Goal: Information Seeking & Learning: Learn about a topic

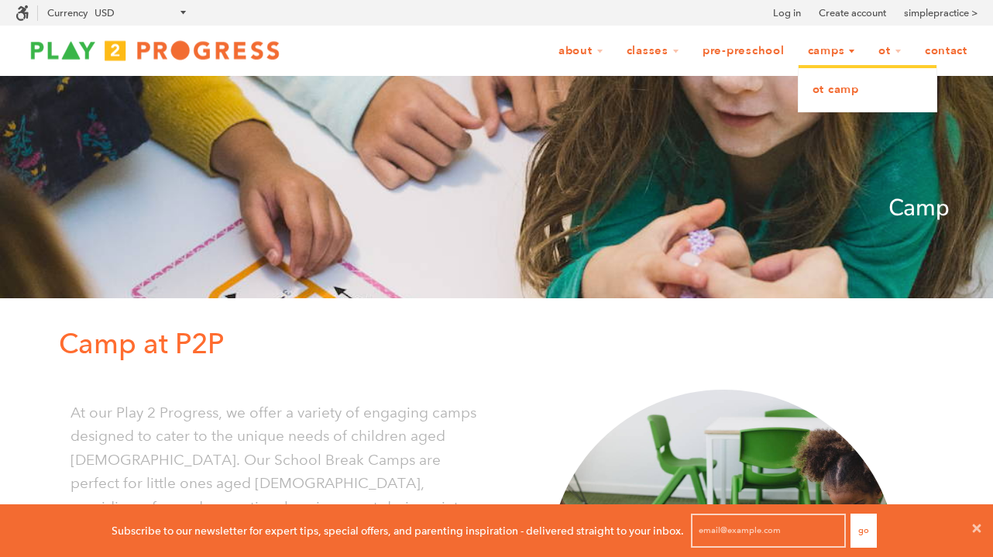
click at [829, 90] on link "OT Camp" at bounding box center [867, 90] width 138 height 34
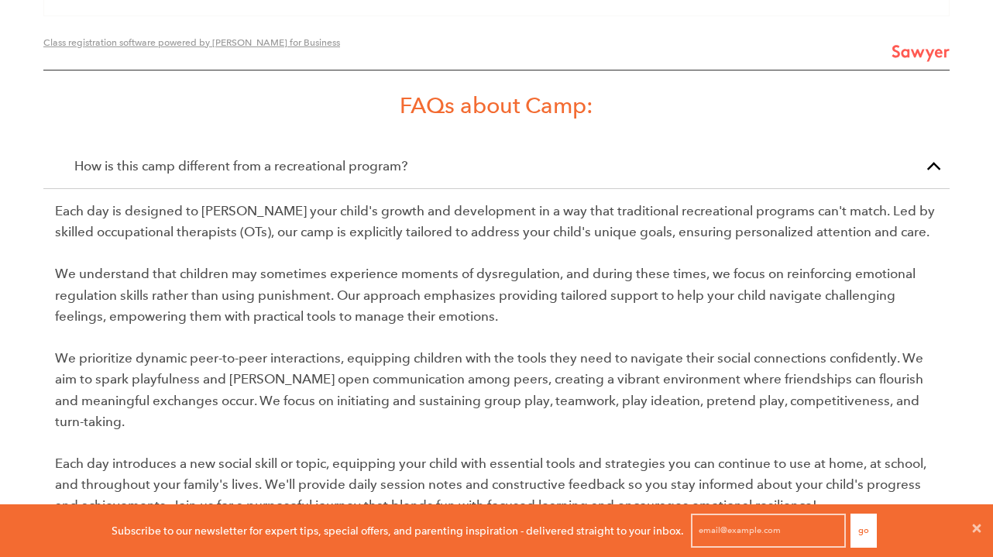
scroll to position [2287, 0]
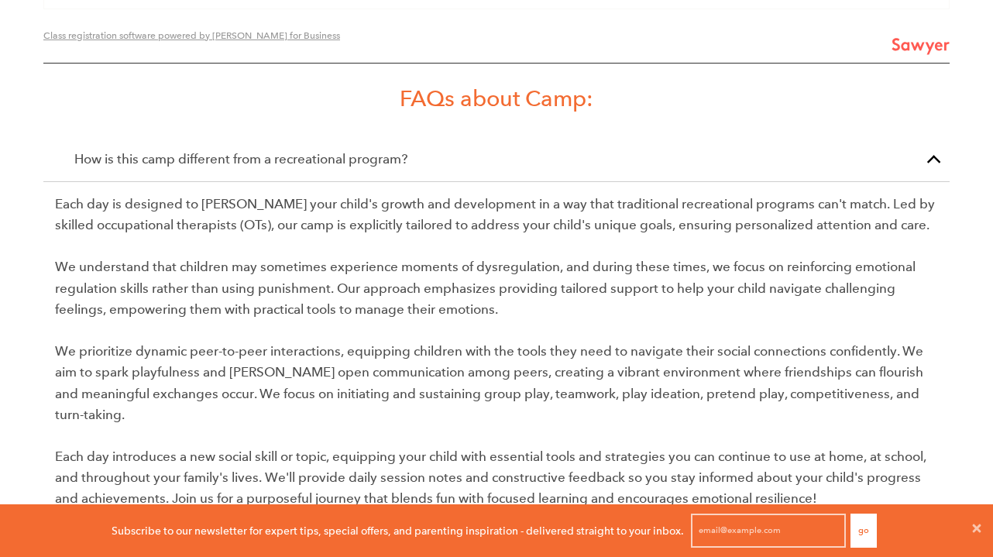
click at [934, 163] on span "button" at bounding box center [934, 163] width 0 height 0
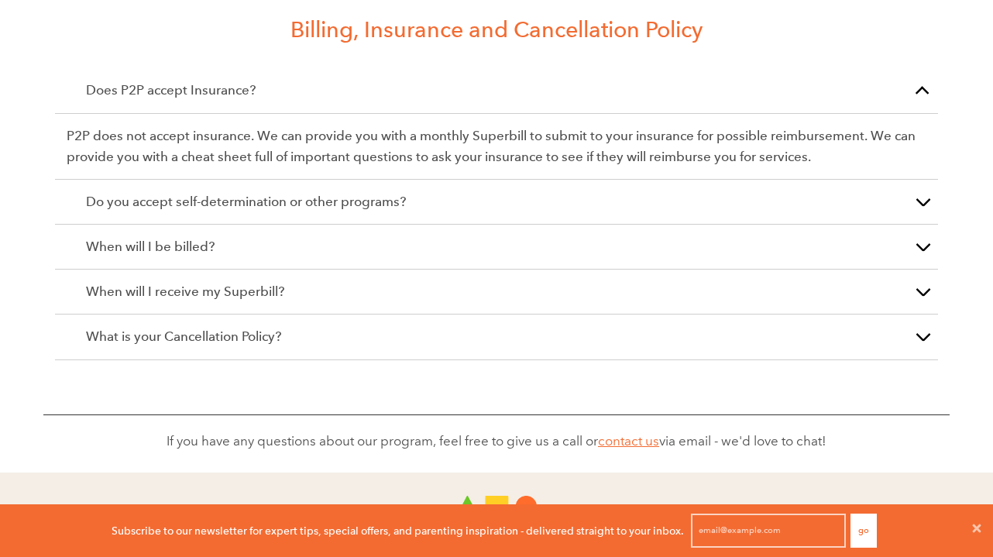
scroll to position [2820, 0]
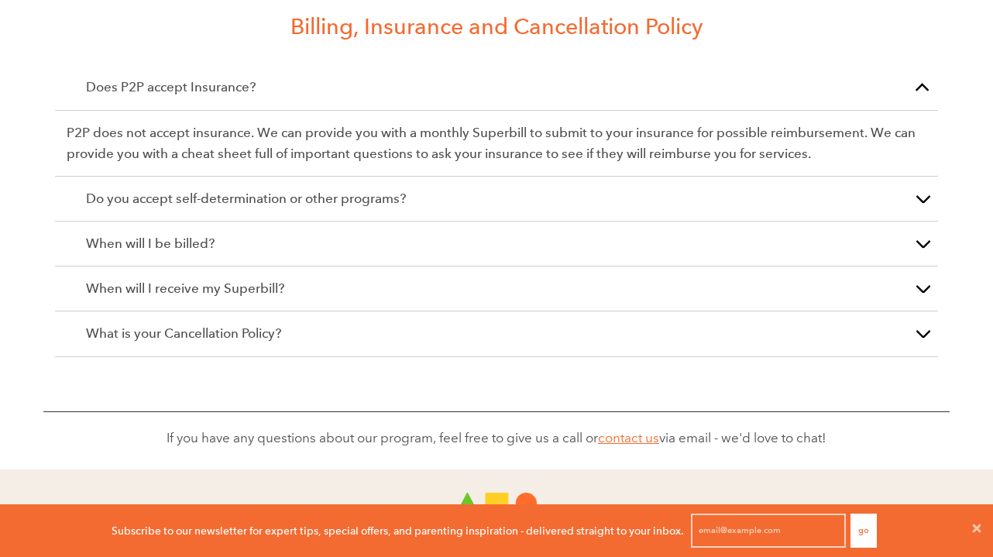
click at [922, 91] on span "button" at bounding box center [922, 91] width 0 height 0
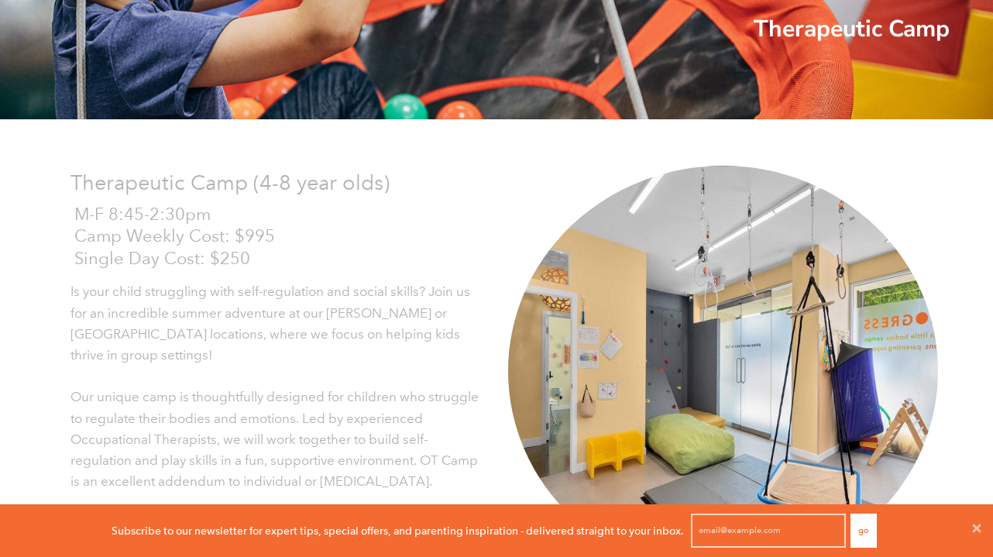
scroll to position [0, 0]
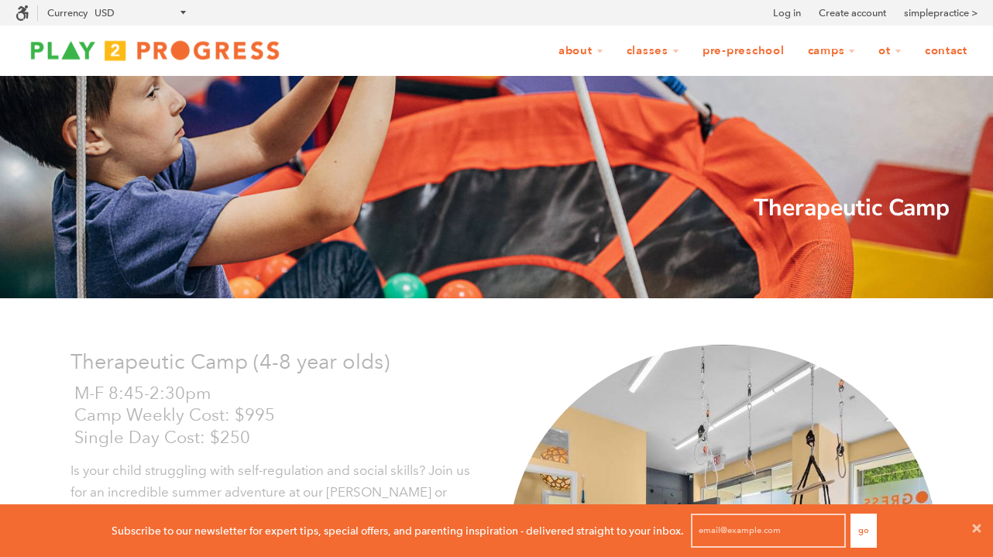
scroll to position [1, 1]
click at [73, 43] on img at bounding box center [154, 50] width 279 height 31
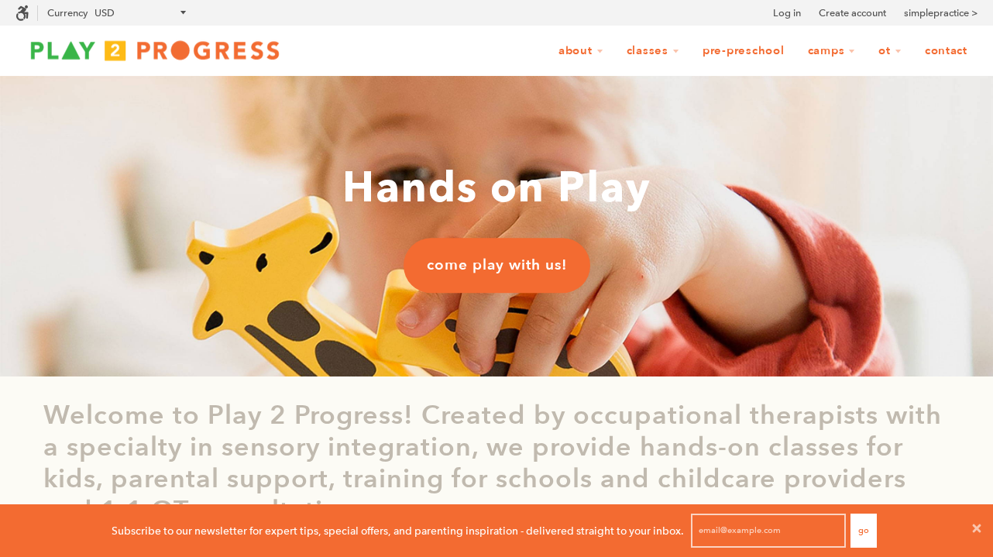
scroll to position [53, 993]
click at [887, 53] on link "OT Camp" at bounding box center [878, 50] width 67 height 29
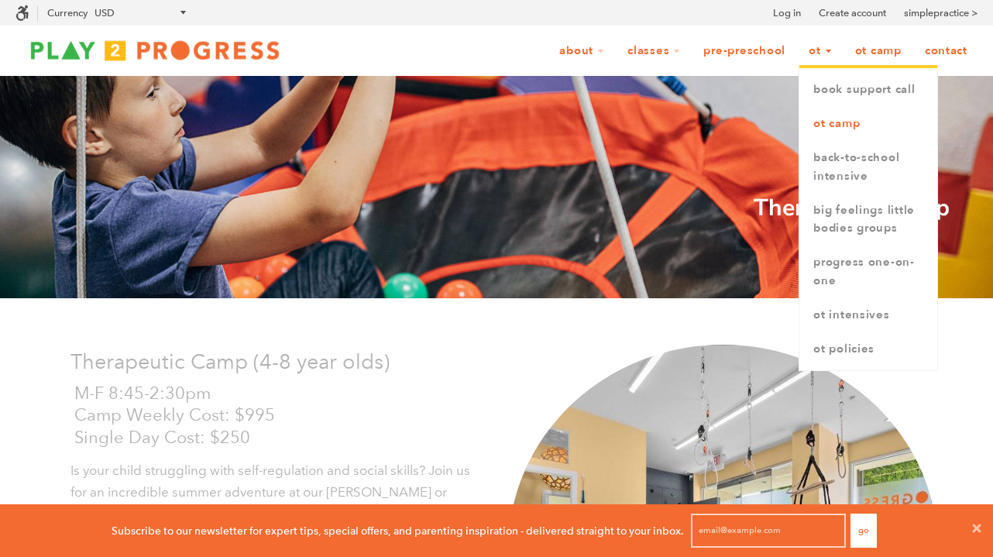
click at [831, 126] on link "OT Camp" at bounding box center [868, 124] width 138 height 34
click at [823, 50] on link "OT" at bounding box center [819, 50] width 43 height 29
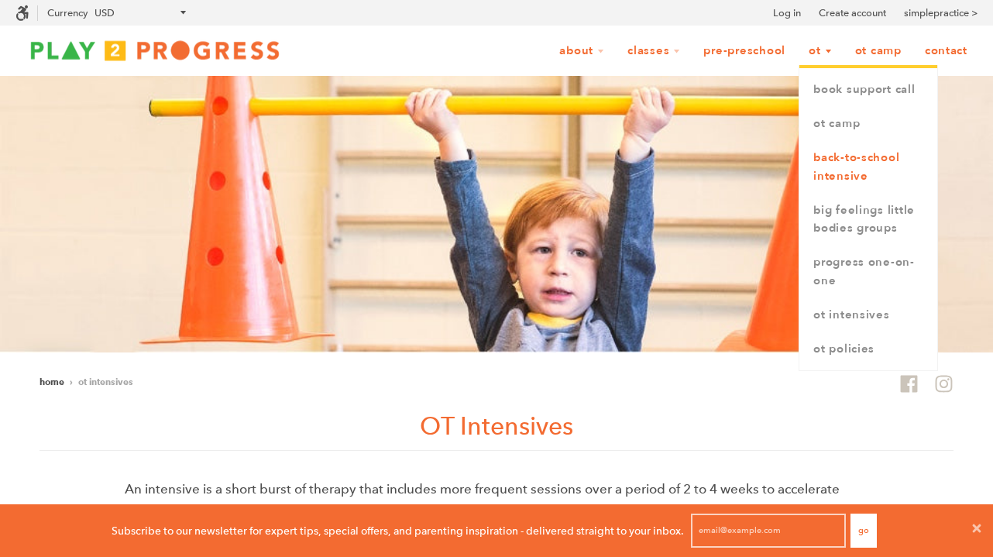
click at [831, 156] on link "Back-to-School Intensive" at bounding box center [868, 167] width 138 height 53
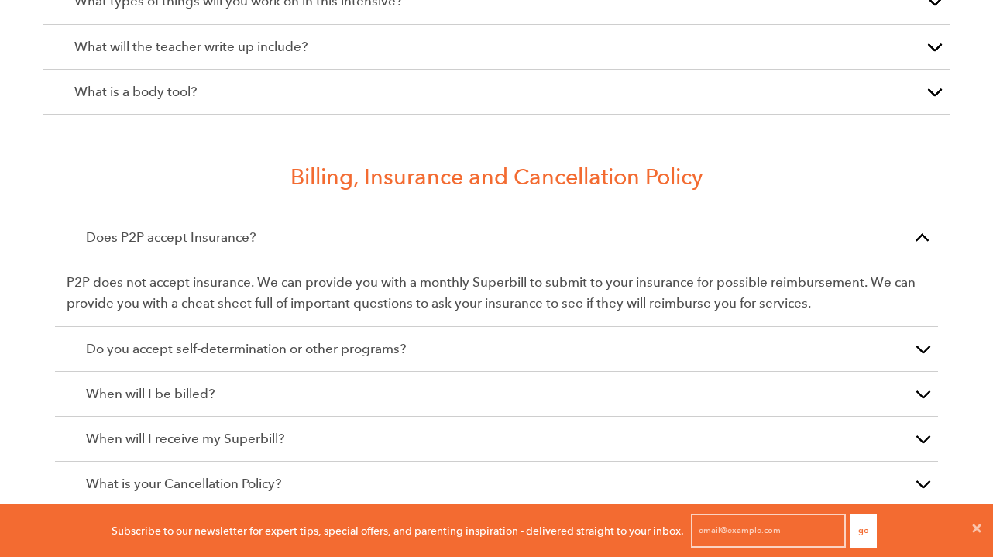
scroll to position [1164, 0]
click at [915, 236] on button "button" at bounding box center [922, 239] width 31 height 44
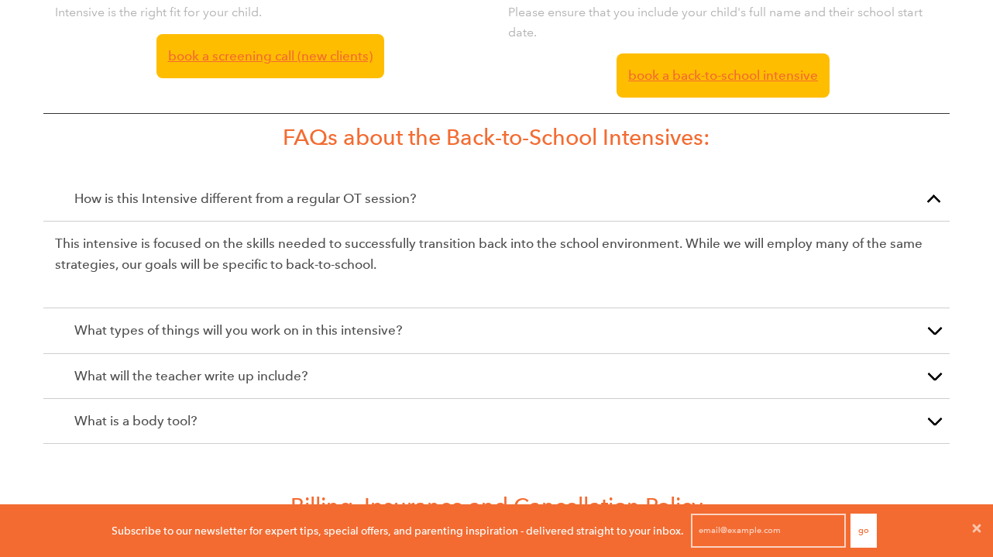
scroll to position [745, 0]
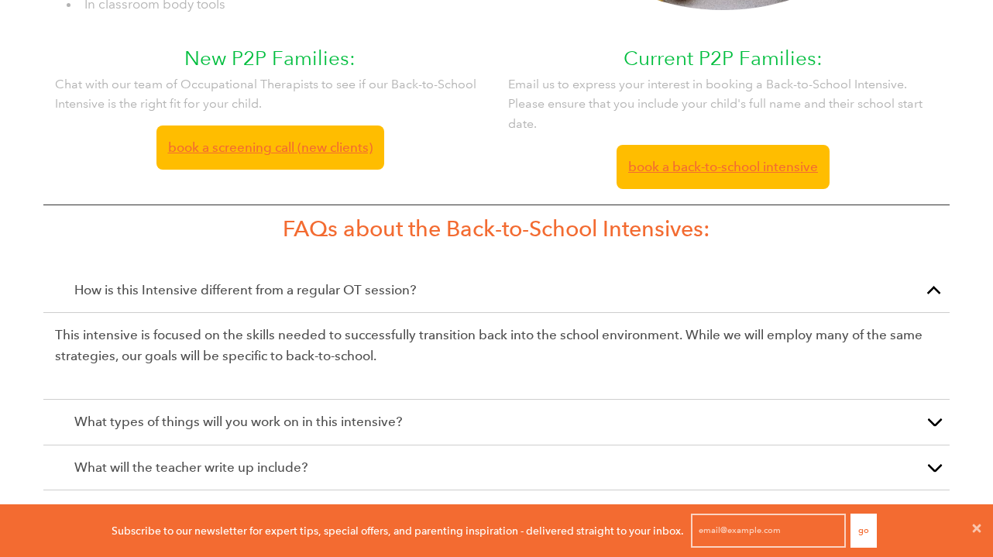
click at [934, 294] on span "button" at bounding box center [934, 294] width 0 height 0
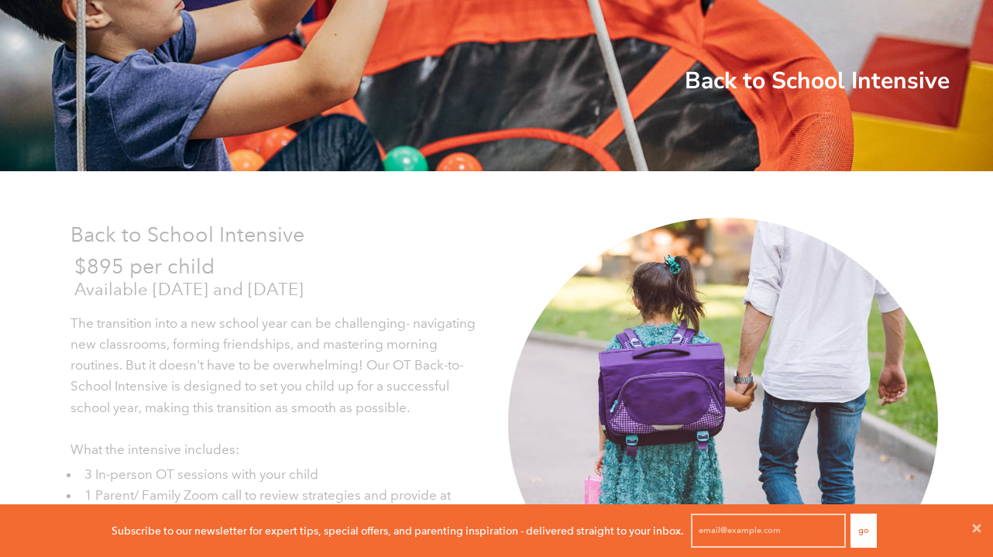
scroll to position [0, 0]
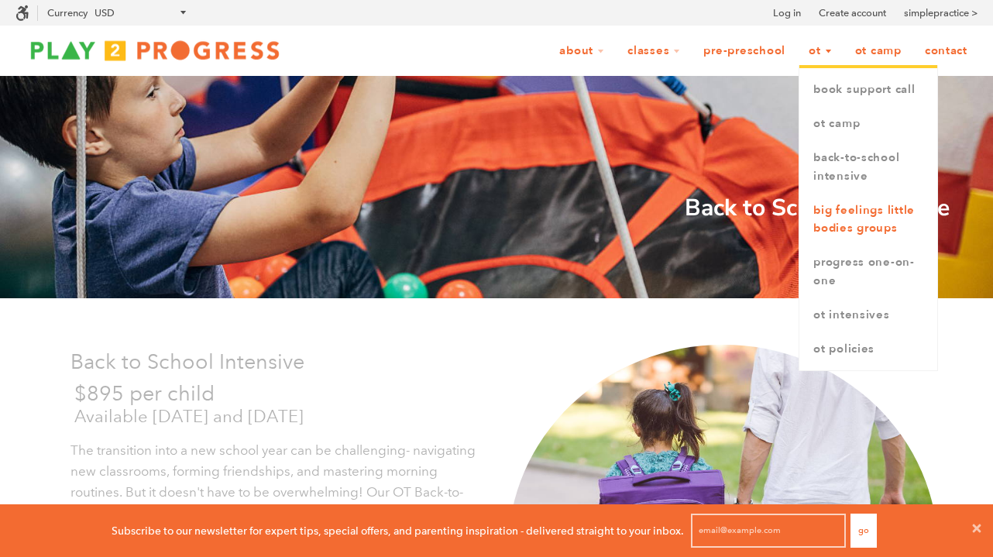
click at [842, 215] on link "Big Feelings Little Bodies Groups" at bounding box center [868, 220] width 138 height 53
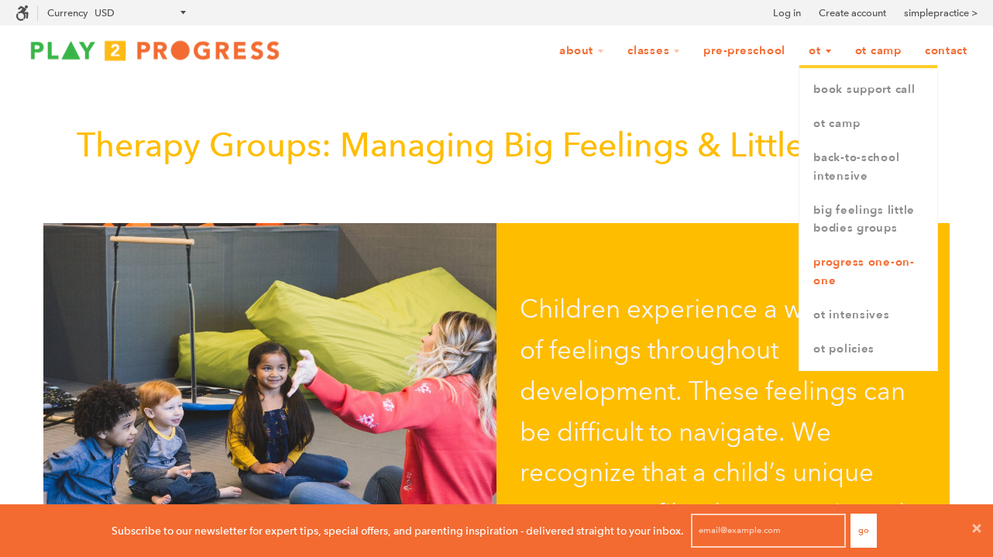
click at [832, 268] on link "Progress One-on-One" at bounding box center [868, 271] width 138 height 53
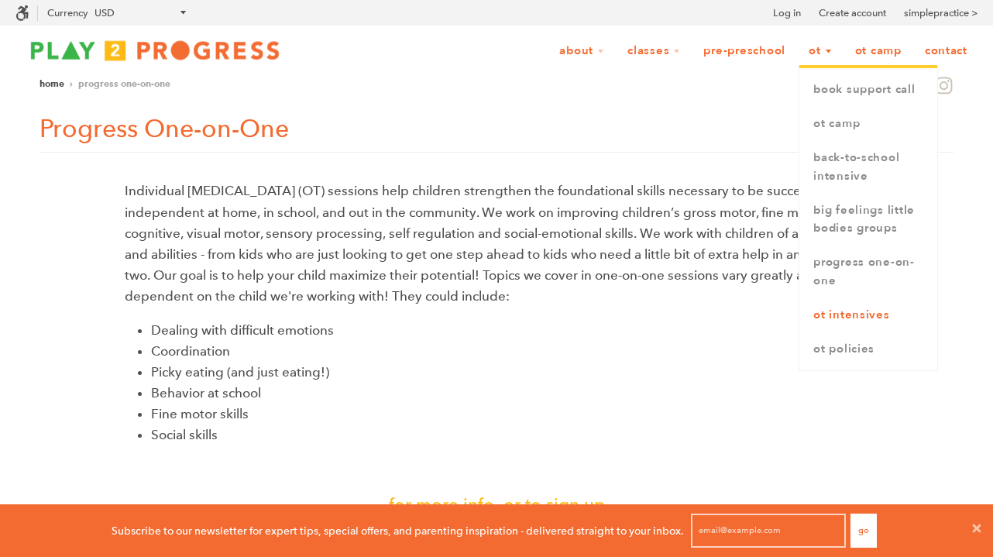
click at [840, 320] on link "OT Intensives" at bounding box center [868, 315] width 138 height 34
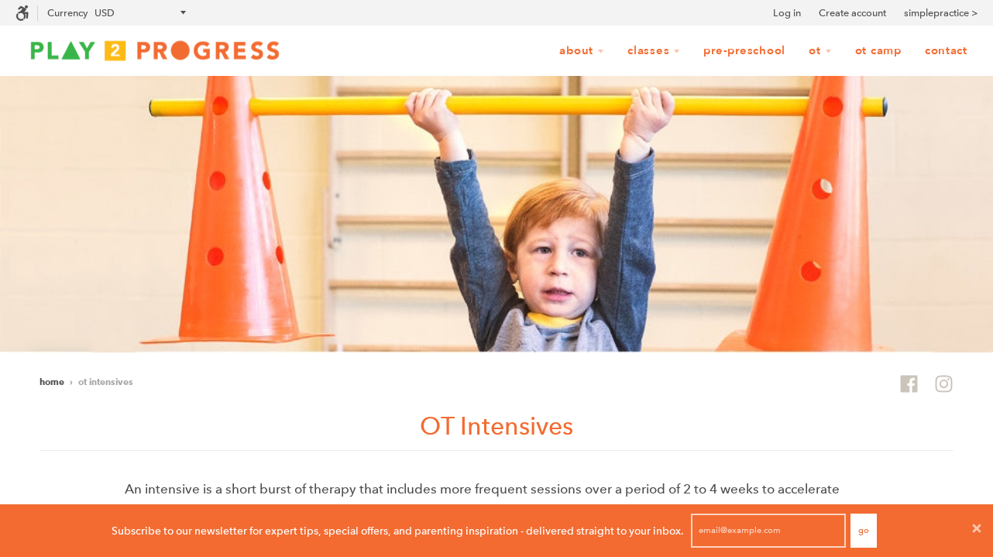
scroll to position [1, 1]
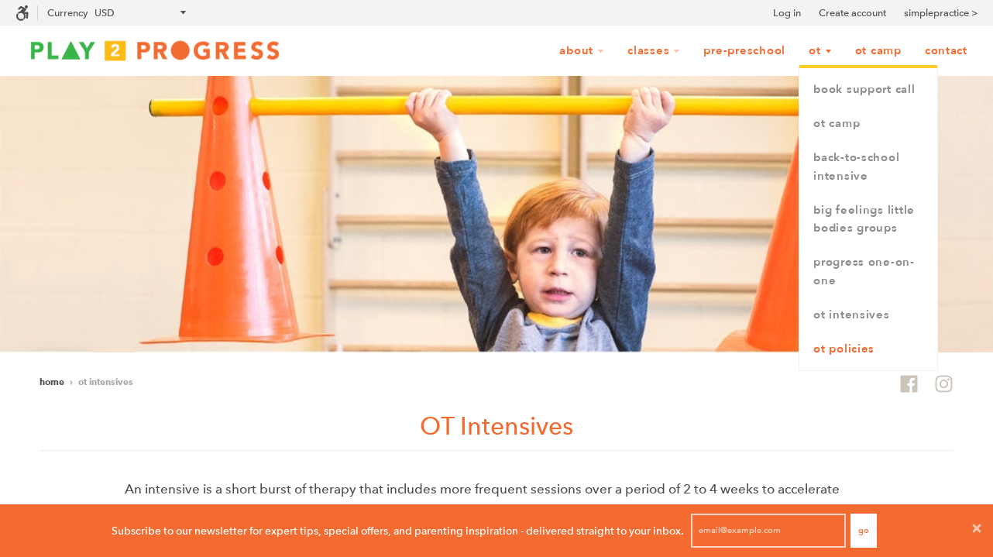
click at [822, 348] on link "OT Policies" at bounding box center [868, 349] width 138 height 34
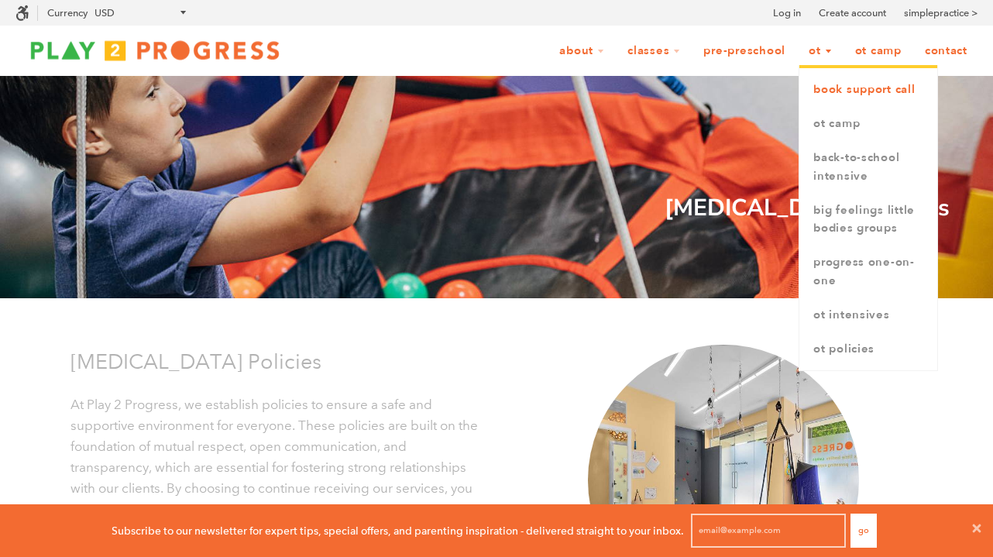
click at [824, 91] on link "book support call" at bounding box center [868, 90] width 138 height 34
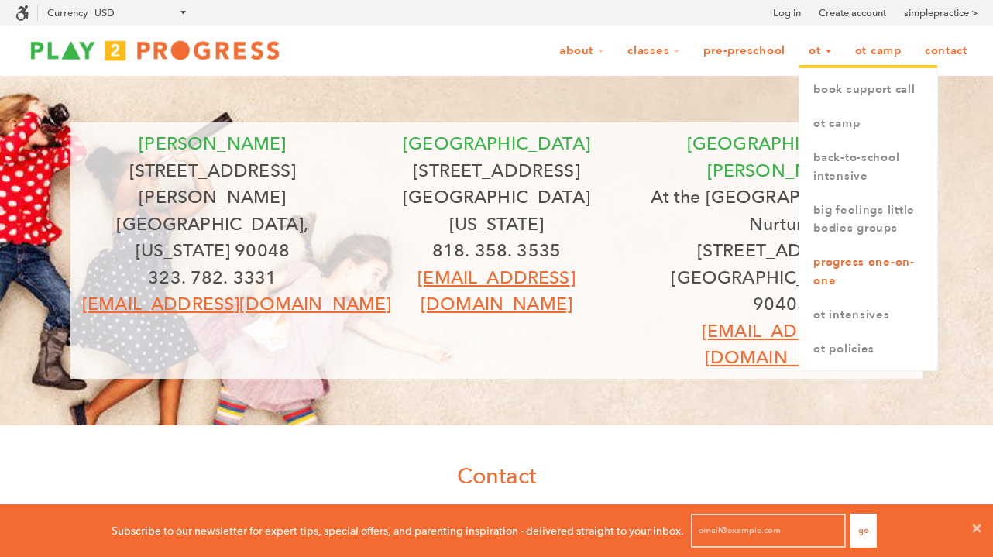
click at [831, 262] on link "Progress One-on-One" at bounding box center [868, 271] width 138 height 53
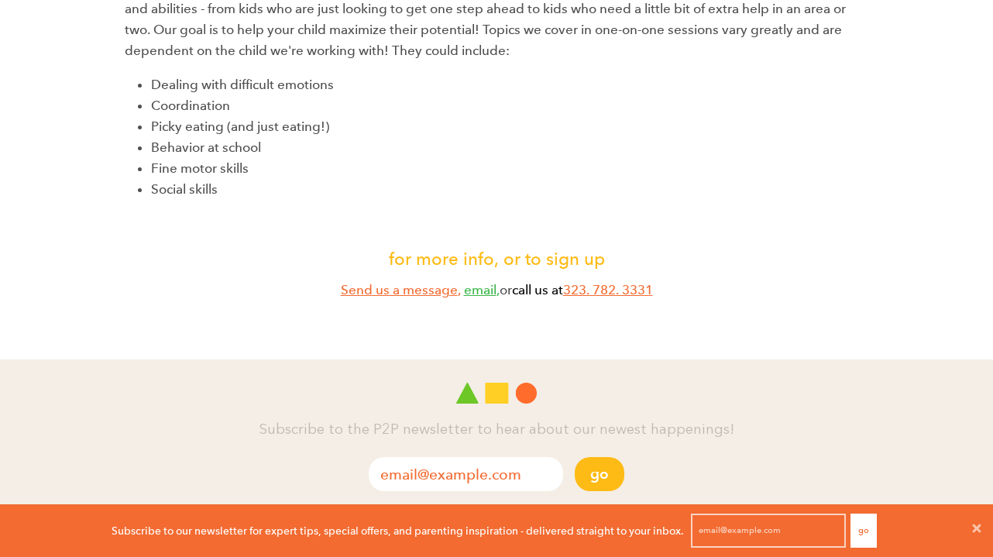
scroll to position [246, 0]
click at [383, 289] on link "Send us a message" at bounding box center [399, 289] width 117 height 16
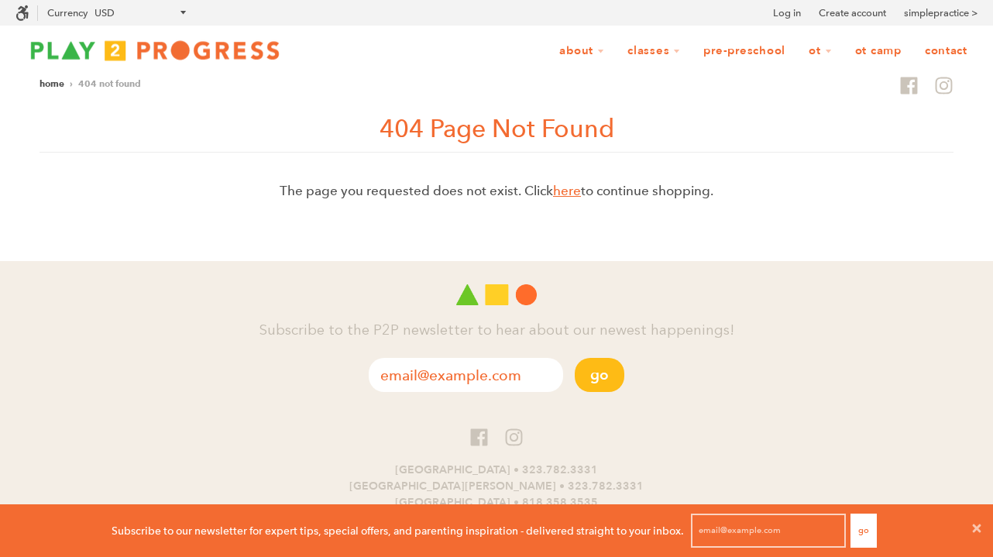
scroll to position [1, 1]
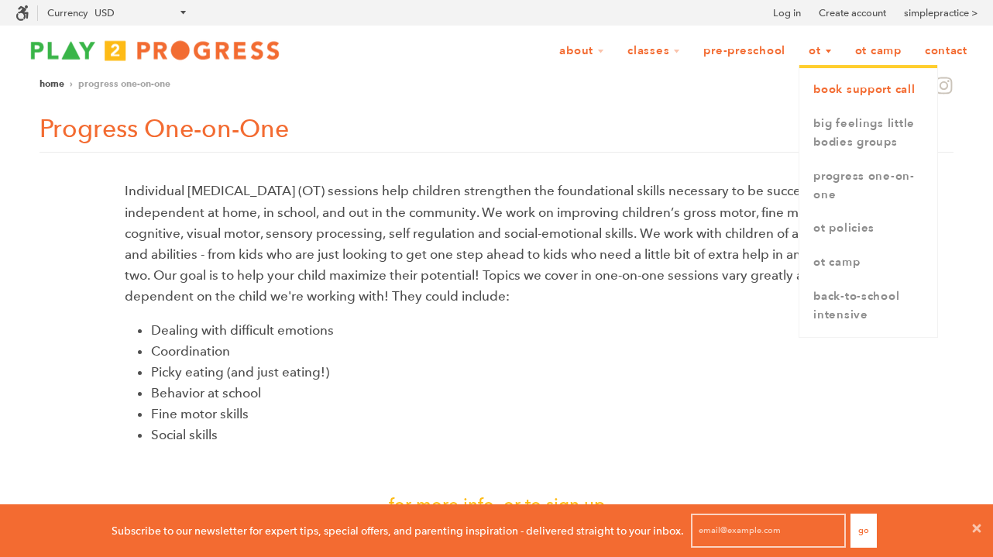
click at [821, 91] on link "book support call" at bounding box center [868, 90] width 138 height 34
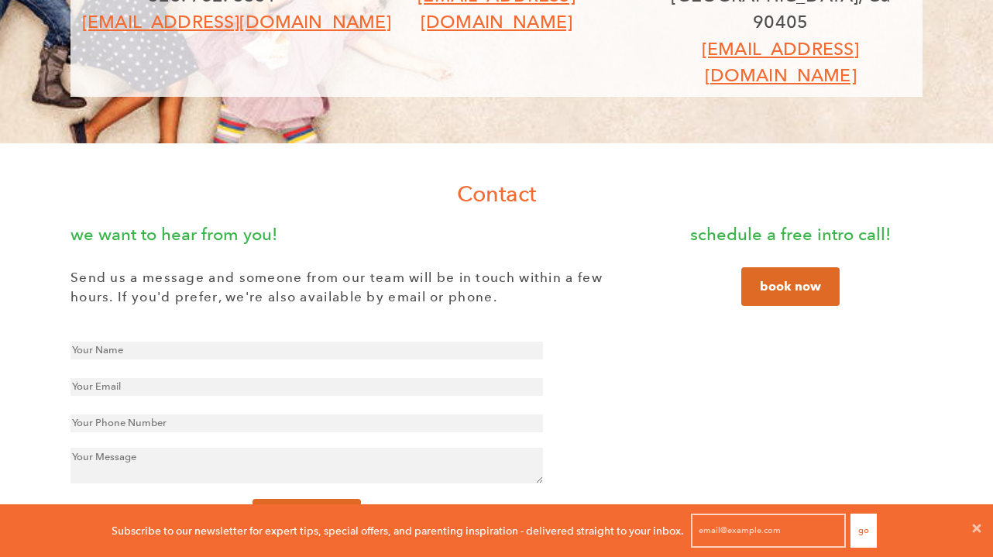
scroll to position [286, 0]
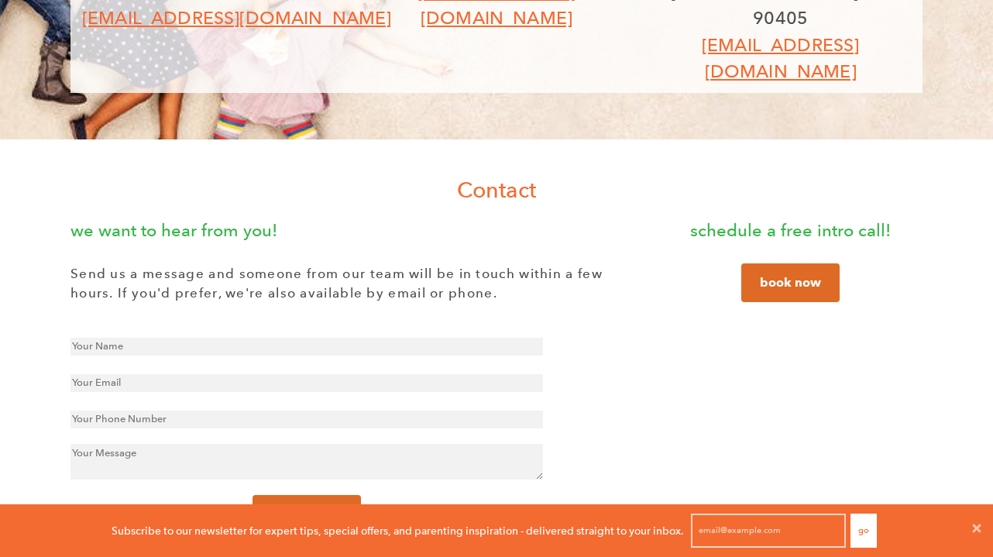
click at [766, 263] on link "book now" at bounding box center [790, 282] width 98 height 39
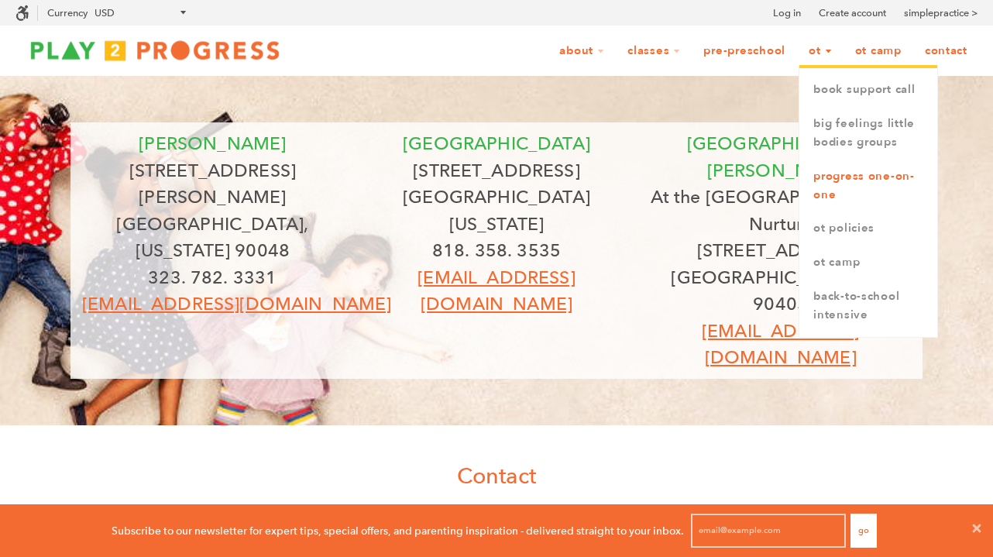
click at [830, 179] on link "Progress One-on-One" at bounding box center [868, 185] width 138 height 53
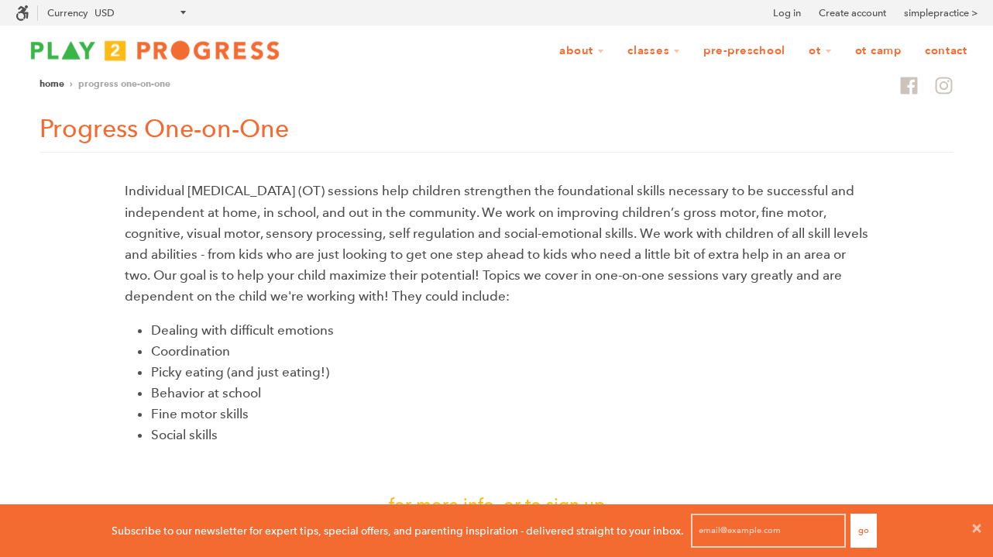
scroll to position [1, 1]
click at [124, 190] on div "Individual Occupational Therapy (OT) sessions help children strengthen the foun…" at bounding box center [496, 376] width 914 height 393
drag, startPoint x: 124, startPoint y: 190, endPoint x: 296, endPoint y: 434, distance: 297.7
click at [296, 434] on div "Individual Occupational Therapy (OT) sessions help children strengthen the foun…" at bounding box center [496, 376] width 914 height 393
copy div "Individual Occupational Therapy (OT) sessions help children strengthen the foun…"
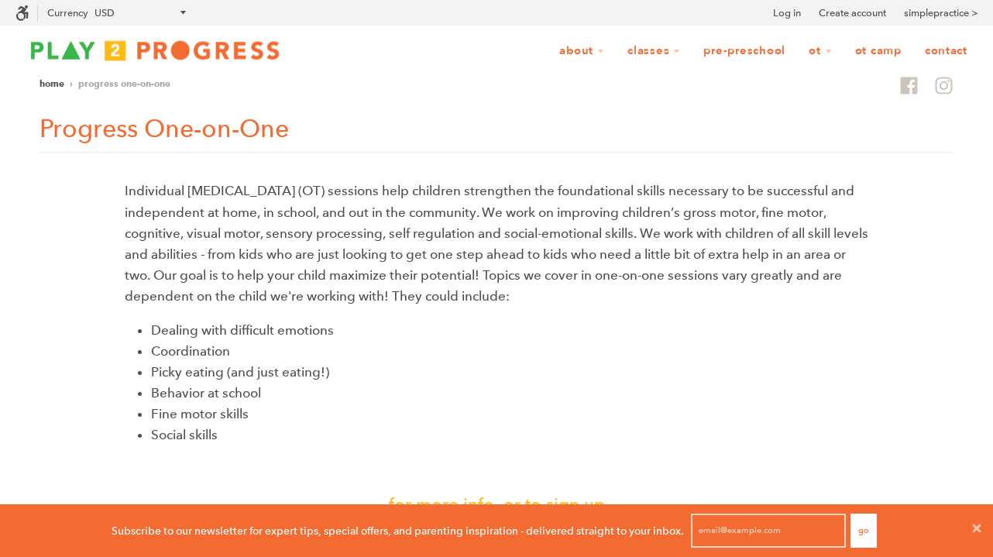
click at [462, 156] on div "Home › Progress One-on-One Progress One-on-One" at bounding box center [496, 120] width 914 height 89
click at [224, 55] on img at bounding box center [154, 50] width 279 height 31
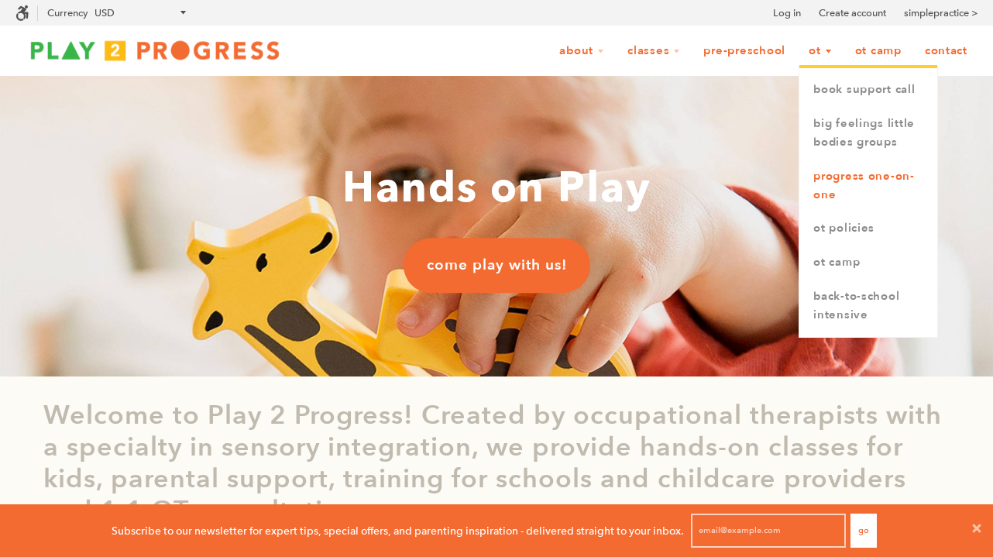
click at [842, 178] on link "Progress One-on-One" at bounding box center [868, 185] width 138 height 53
